Goal: Find specific page/section: Find specific page/section

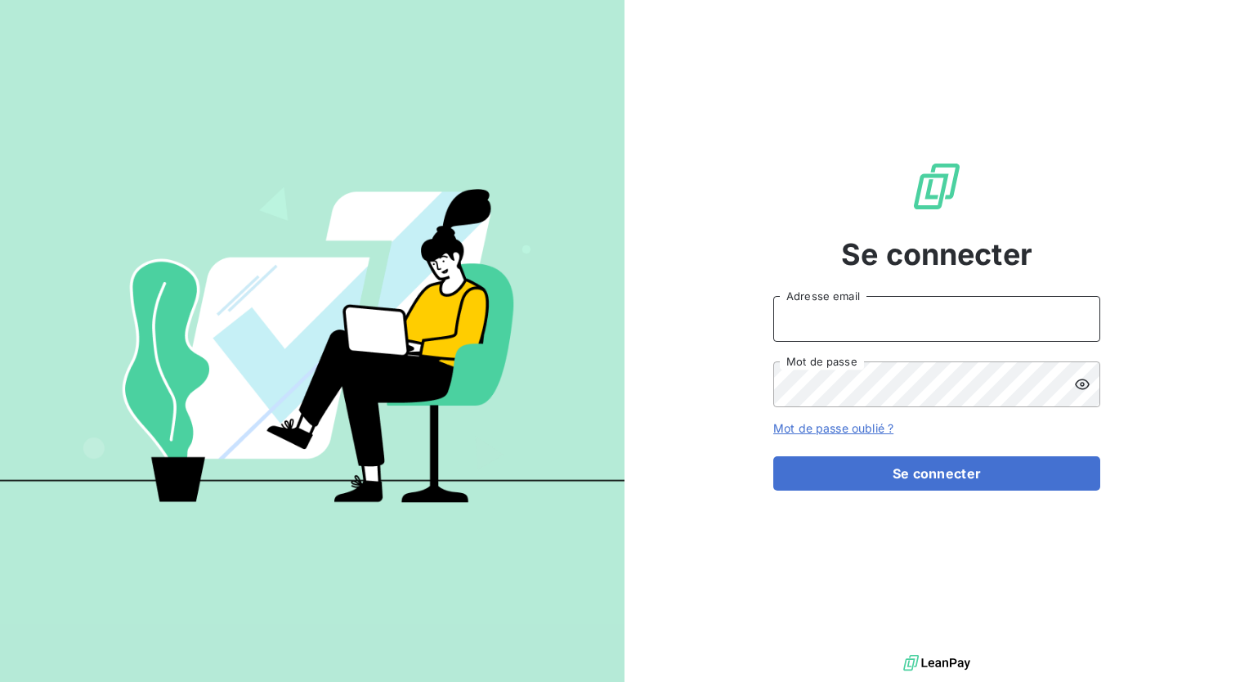
click at [879, 319] on input "Adresse email" at bounding box center [936, 319] width 327 height 46
type input "[EMAIL_ADDRESS][DOMAIN_NAME]"
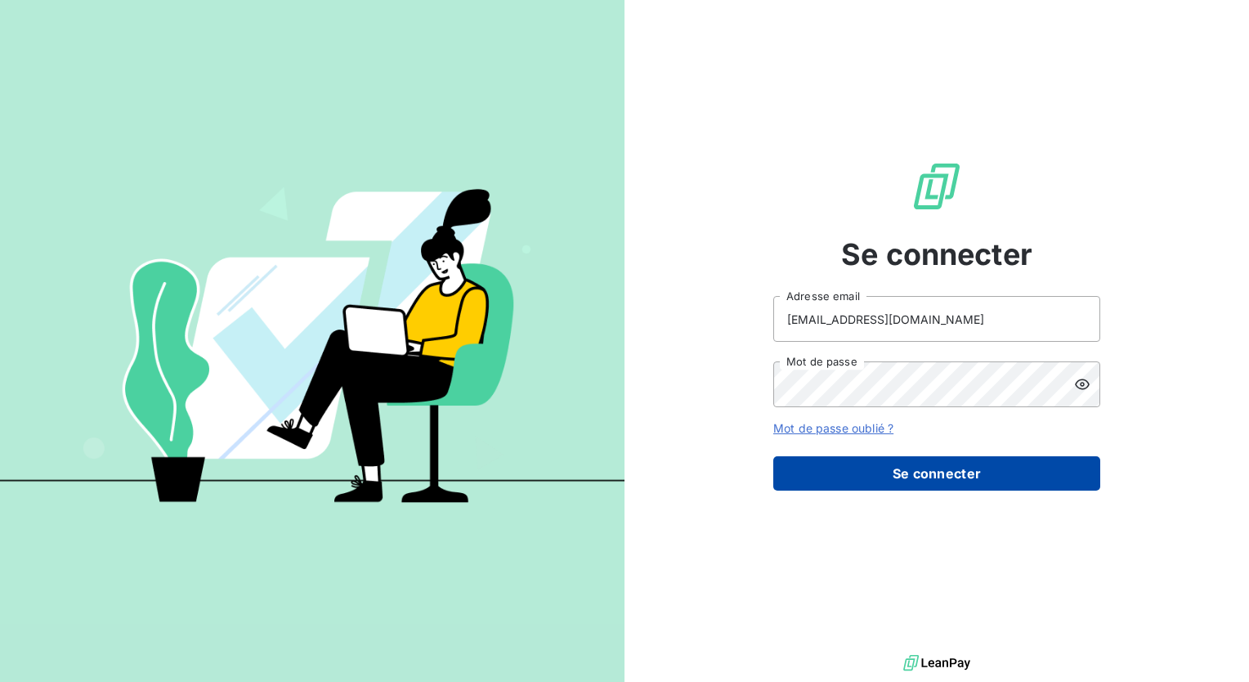
click at [901, 466] on button "Se connecter" at bounding box center [936, 473] width 327 height 34
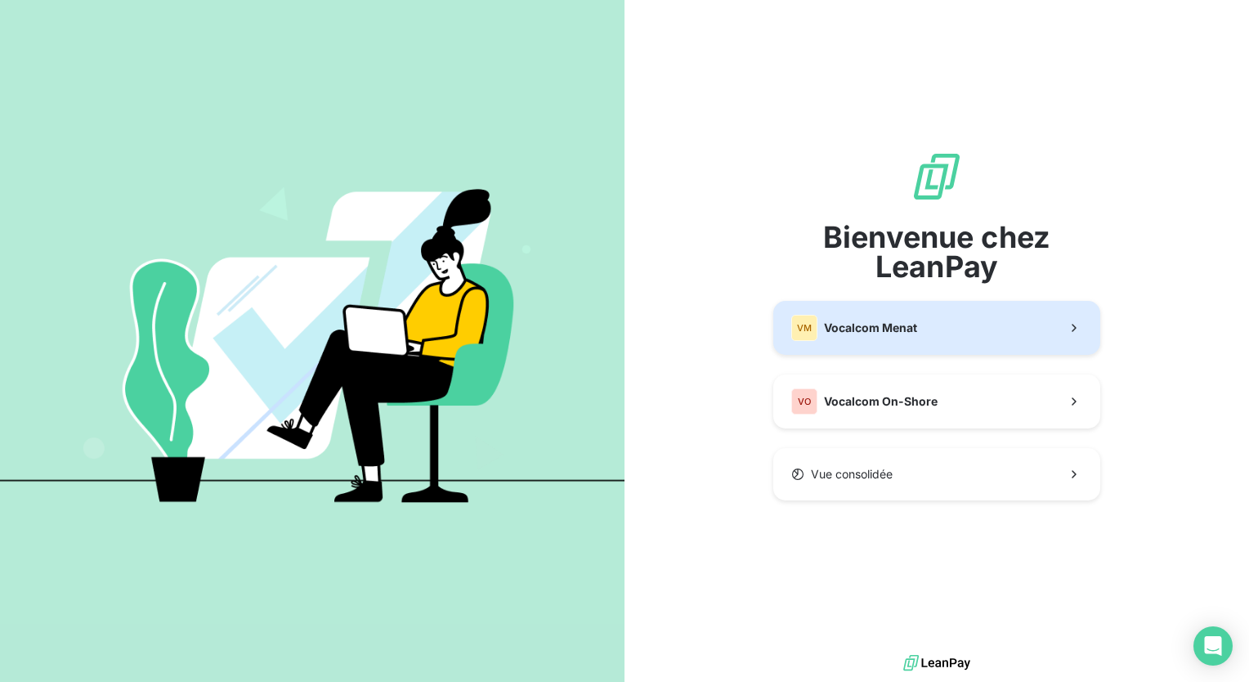
click at [910, 342] on button "VM Vocalcom Menat" at bounding box center [936, 328] width 327 height 54
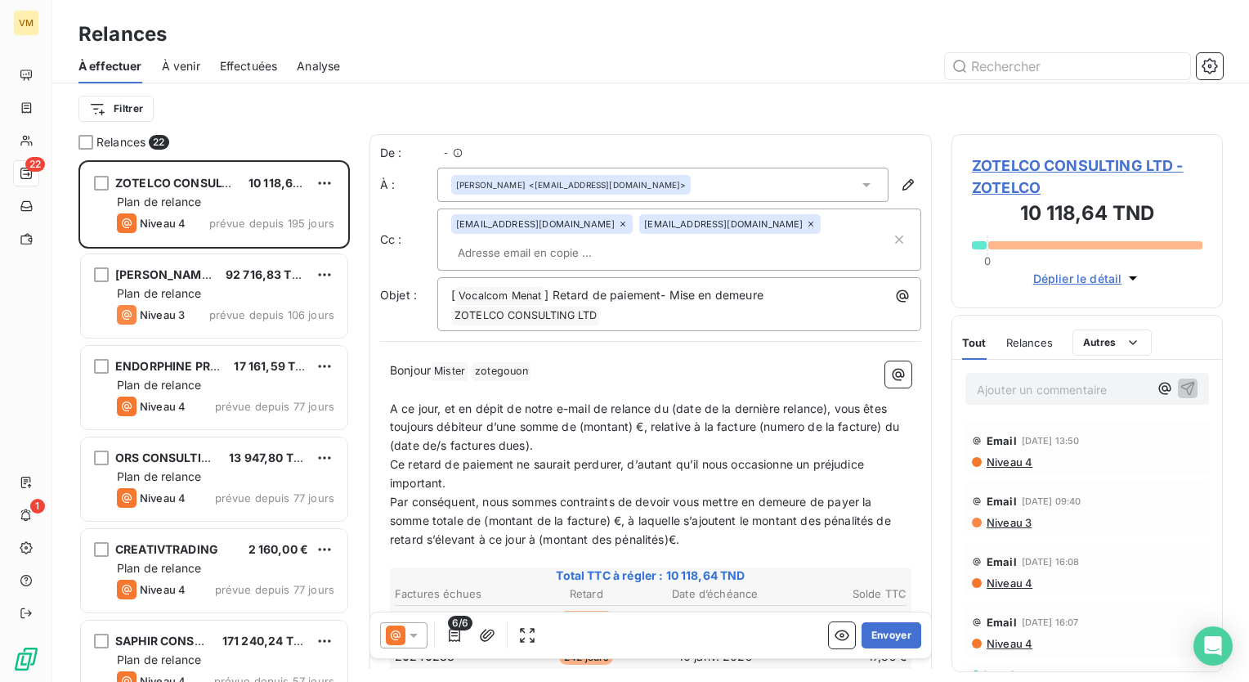
scroll to position [509, 258]
click at [258, 65] on span "Effectuées" at bounding box center [249, 66] width 58 height 16
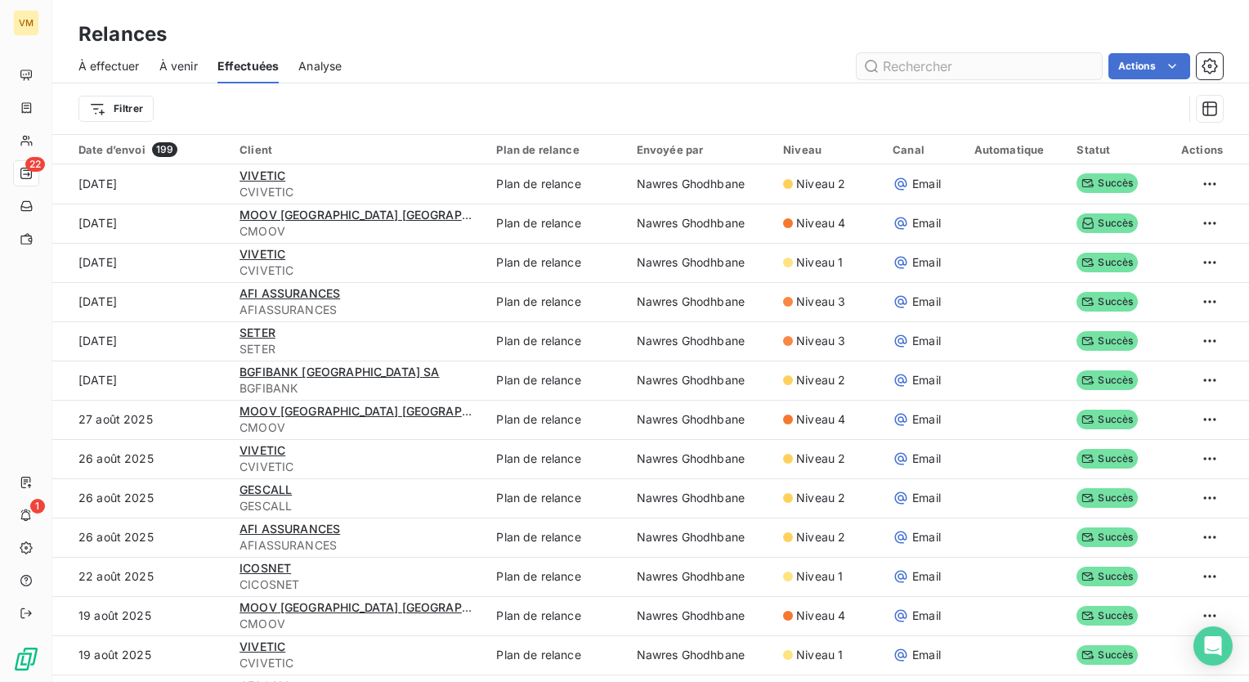
click at [899, 65] on input "text" at bounding box center [979, 66] width 245 height 26
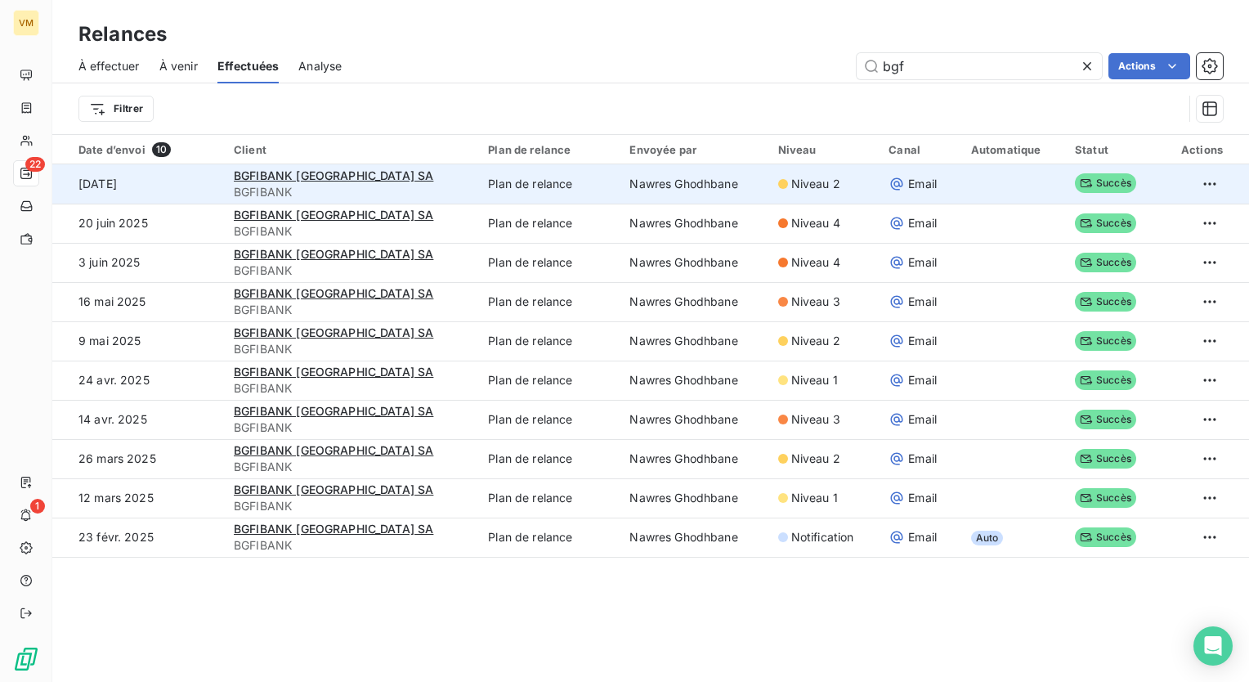
click at [791, 180] on span "Niveau 2" at bounding box center [815, 184] width 49 height 16
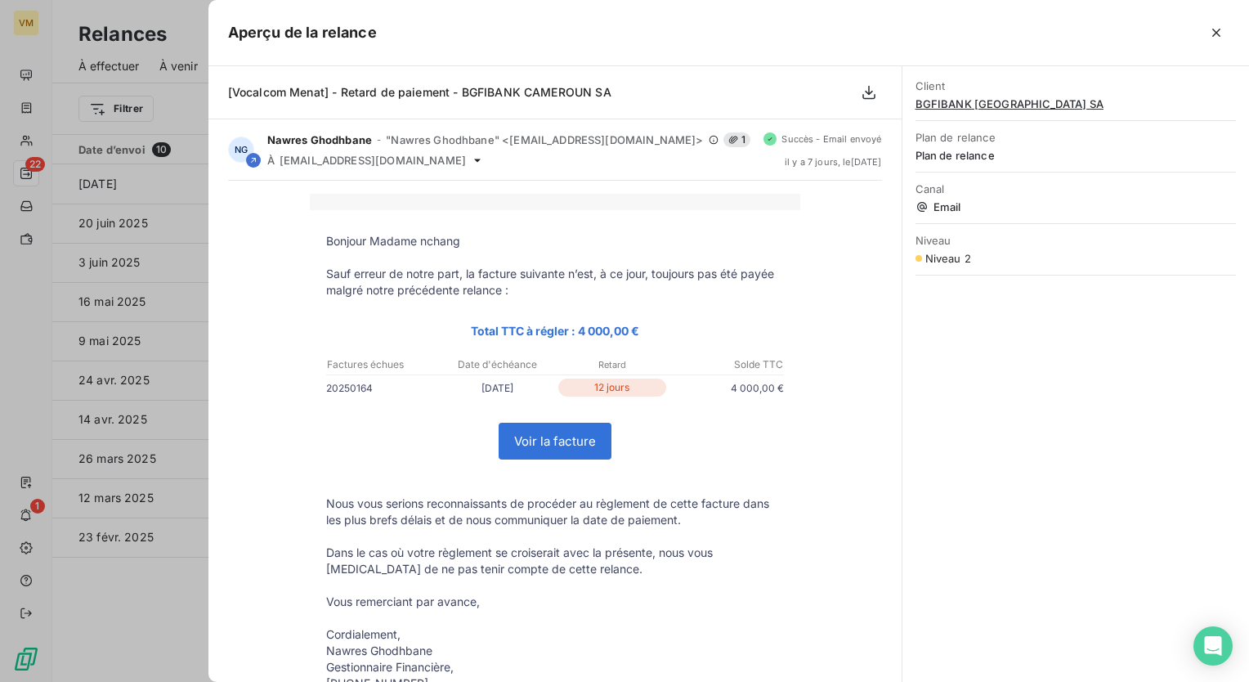
click at [832, 484] on div "Bonjour Madame nchang Sauf erreur de notre part, la facture suivante n’est, à c…" at bounding box center [555, 481] width 654 height 575
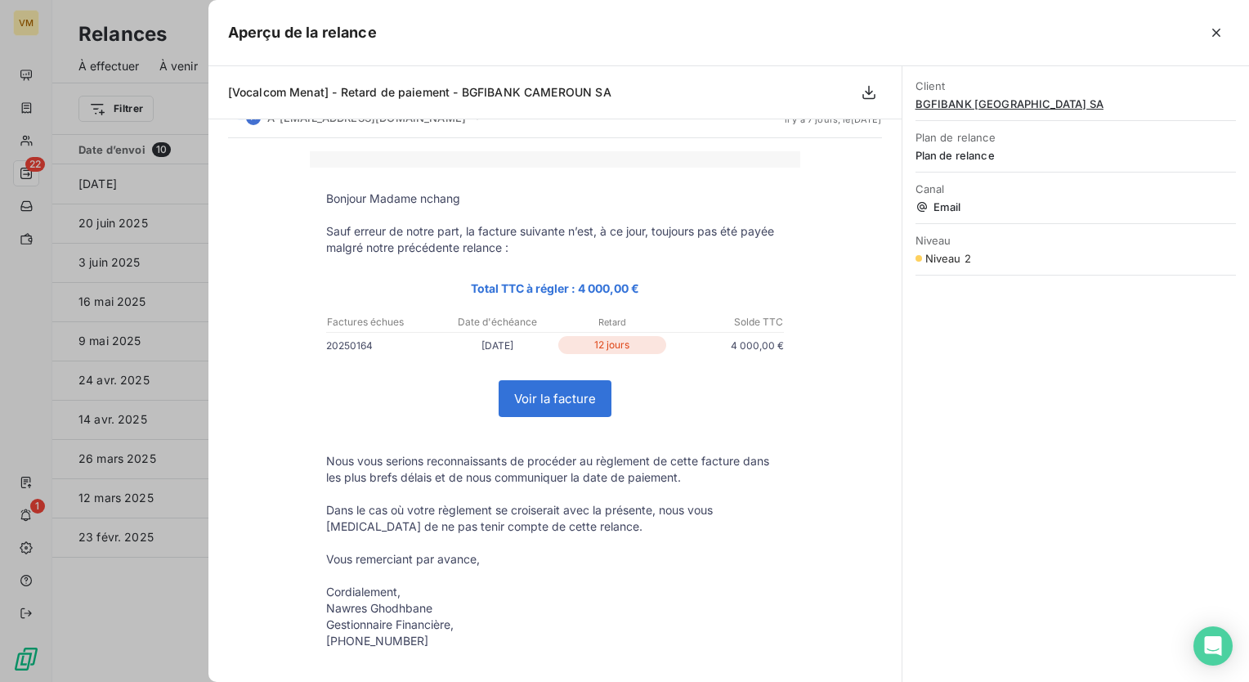
scroll to position [82, 0]
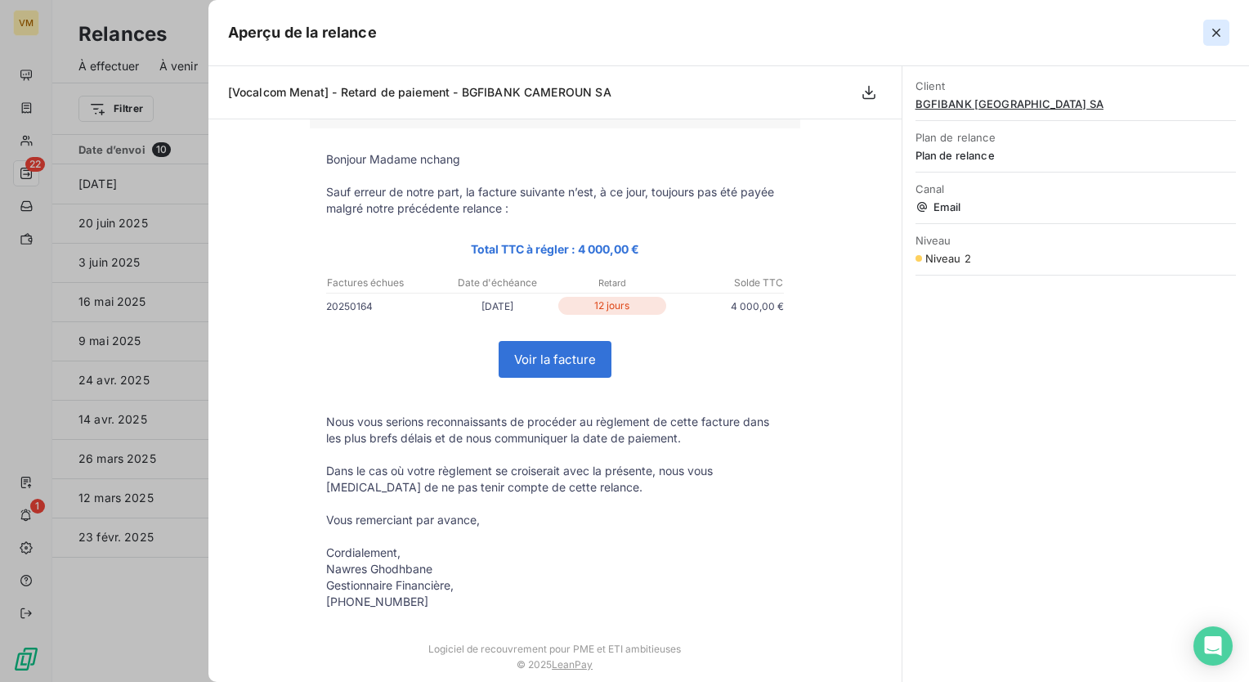
click at [1217, 31] on icon "button" at bounding box center [1216, 33] width 8 height 8
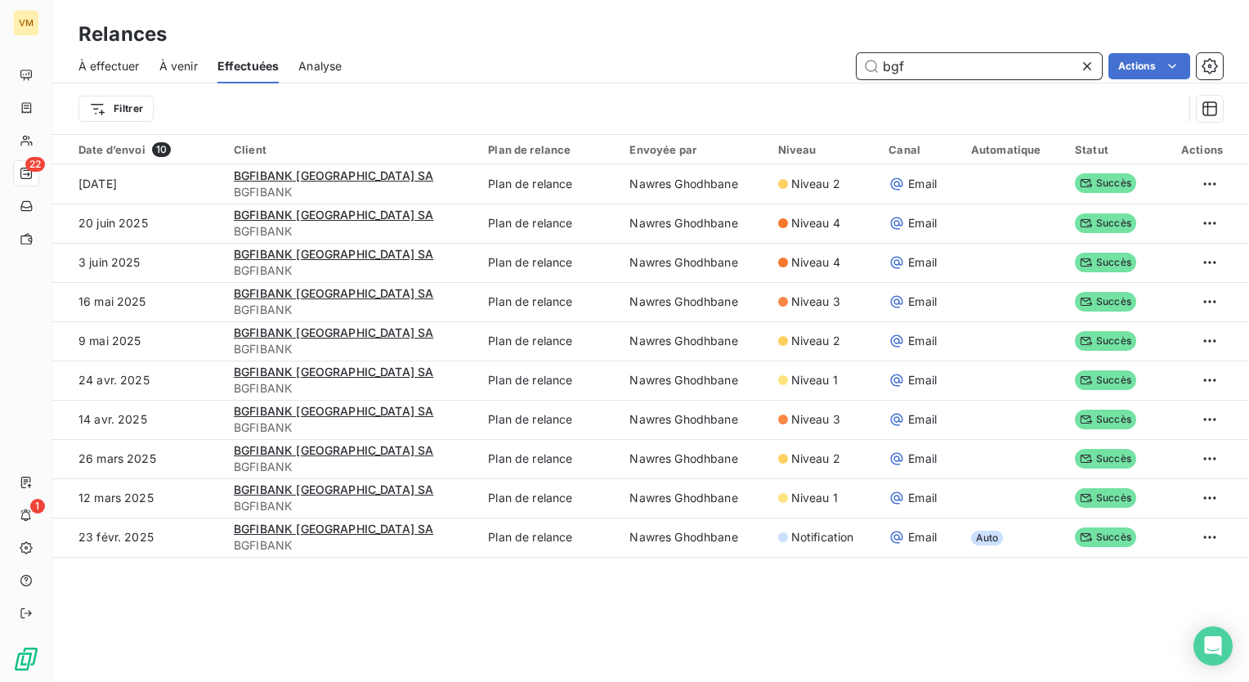
click at [936, 69] on input "bgf" at bounding box center [979, 66] width 245 height 26
type input "b"
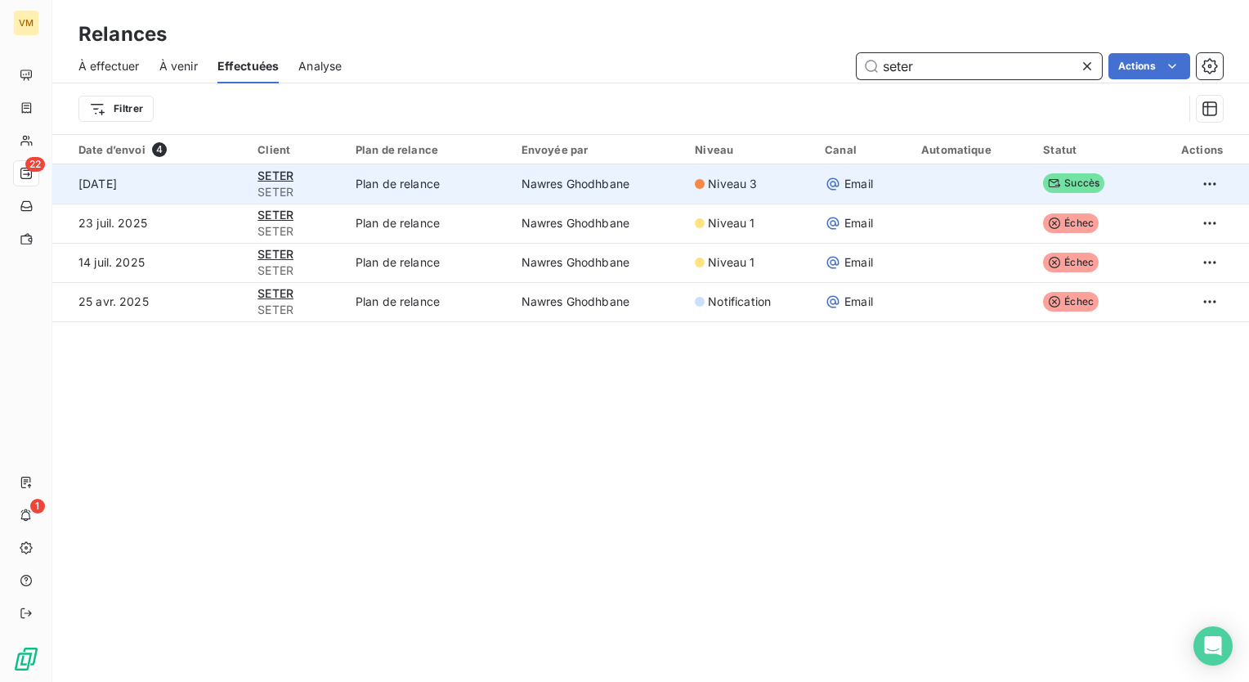
type input "seter"
drag, startPoint x: 726, startPoint y: 186, endPoint x: 725, endPoint y: 168, distance: 17.2
click at [725, 168] on td "Niveau 3" at bounding box center [750, 183] width 130 height 39
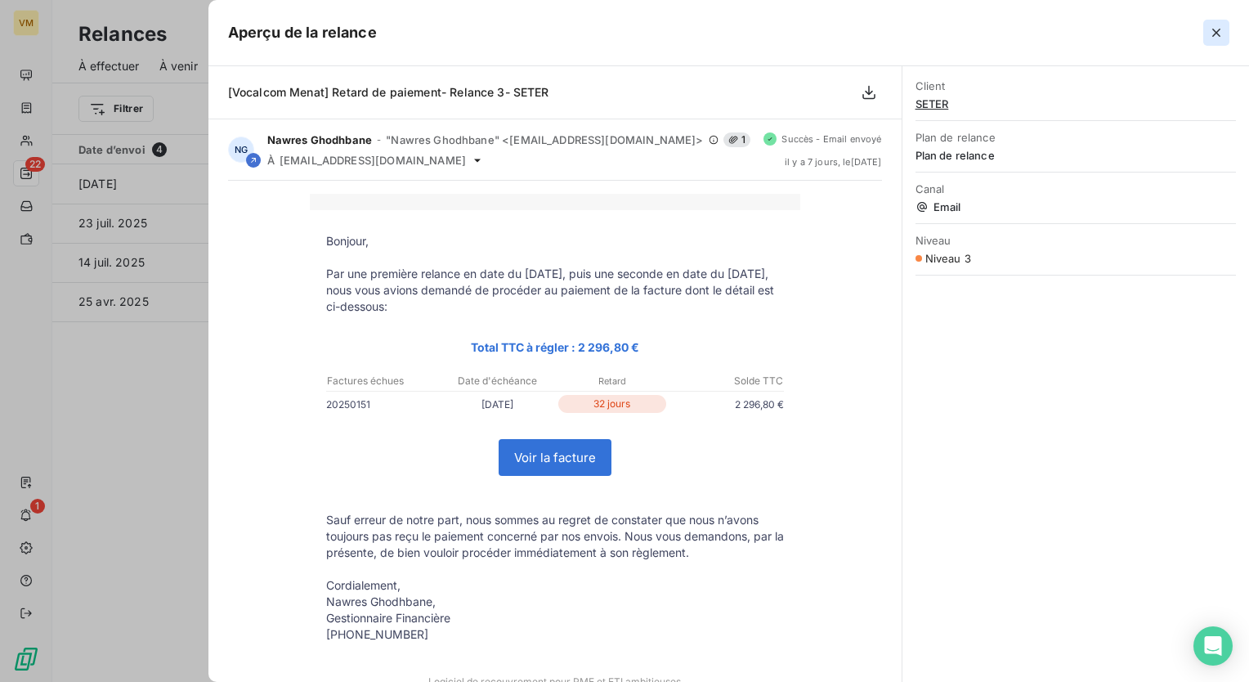
click at [1209, 30] on icon "button" at bounding box center [1216, 33] width 16 height 16
